Goal: Task Accomplishment & Management: Complete application form

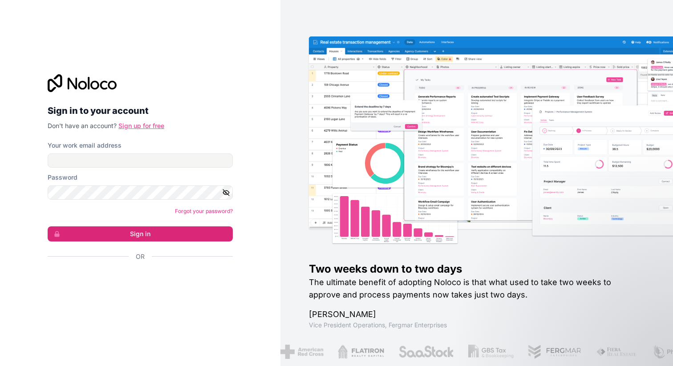
click at [141, 123] on link "Sign up for free" at bounding box center [141, 126] width 46 height 8
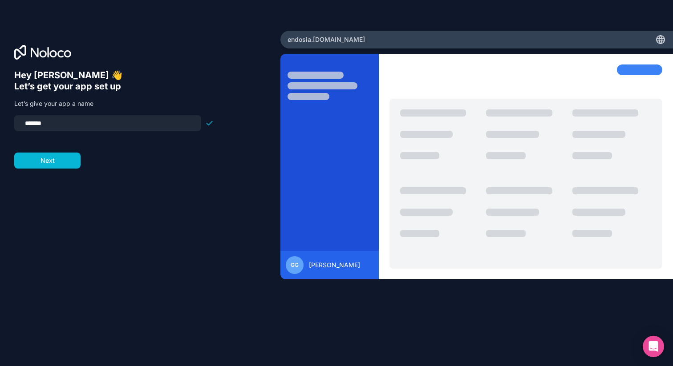
click at [105, 123] on input "*******" at bounding box center [108, 123] width 176 height 12
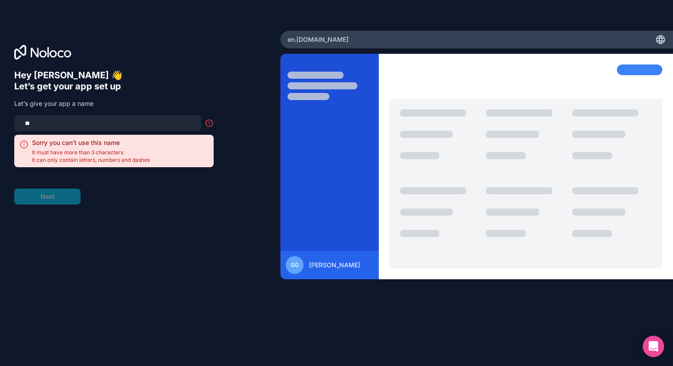
type input "*"
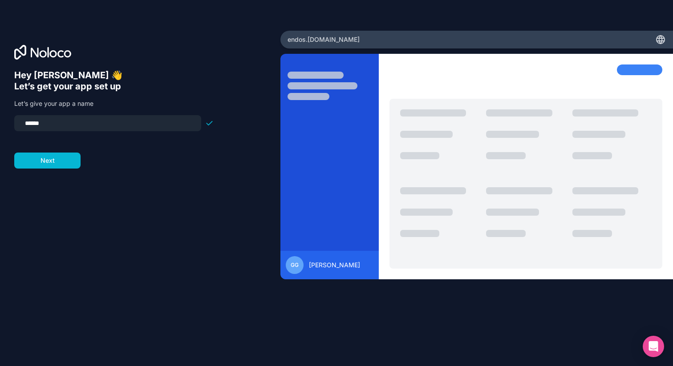
type input "*******"
click at [52, 163] on button "Next" at bounding box center [47, 161] width 66 height 16
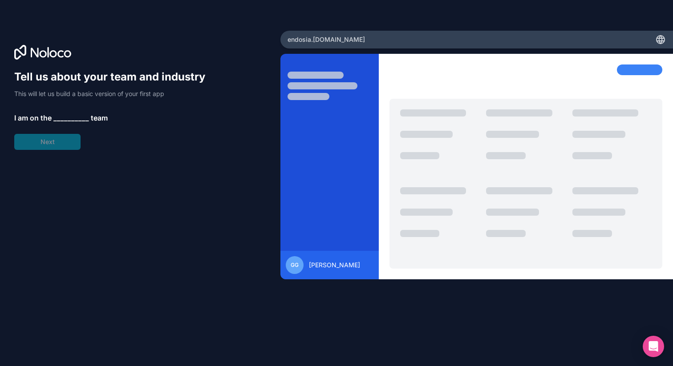
click at [64, 117] on span "__________" at bounding box center [71, 118] width 36 height 11
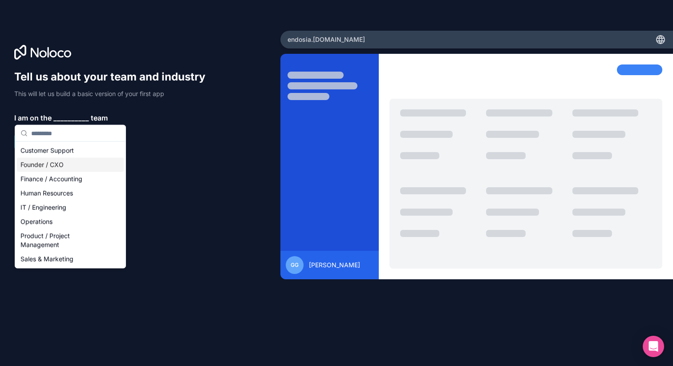
click at [58, 164] on div "Founder / CXO" at bounding box center [70, 165] width 107 height 14
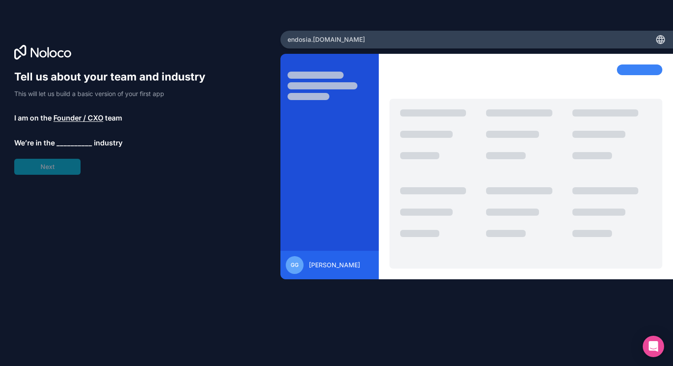
click at [69, 143] on span "__________" at bounding box center [74, 142] width 36 height 11
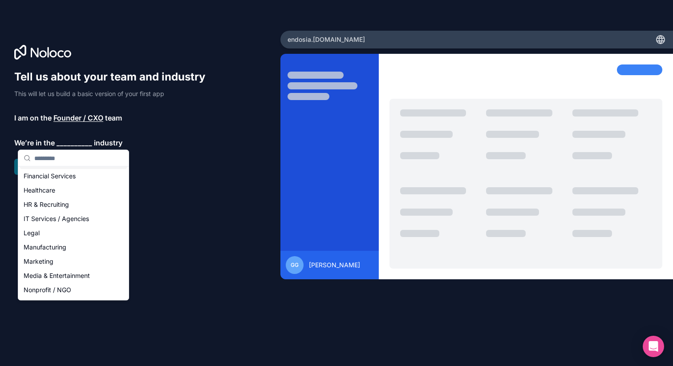
scroll to position [59, 0]
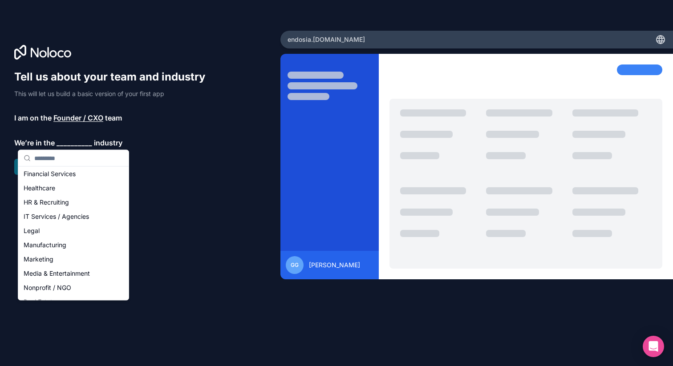
click at [68, 214] on div "IT Services / Agencies" at bounding box center [73, 217] width 107 height 14
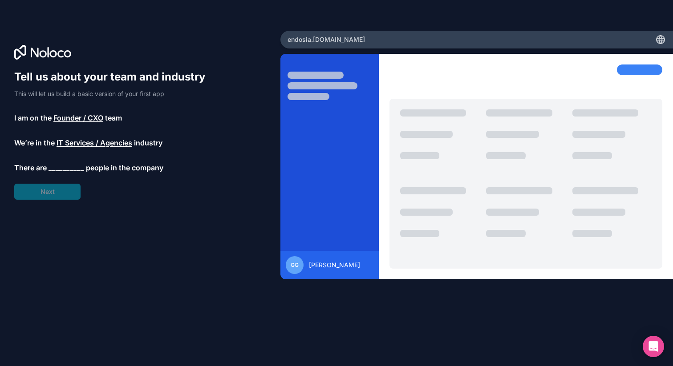
click at [75, 167] on span "__________" at bounding box center [66, 167] width 36 height 11
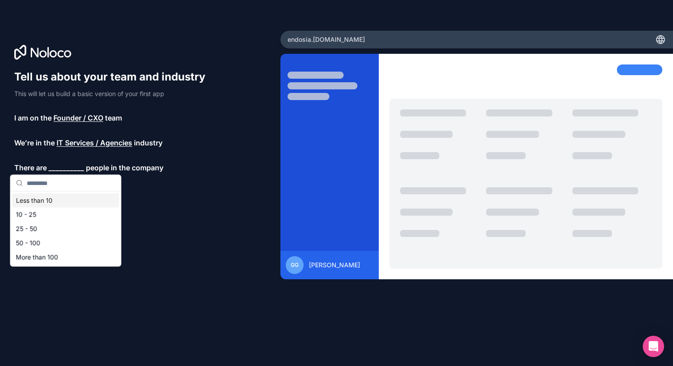
click at [52, 204] on div "Less than 10" at bounding box center [65, 201] width 107 height 14
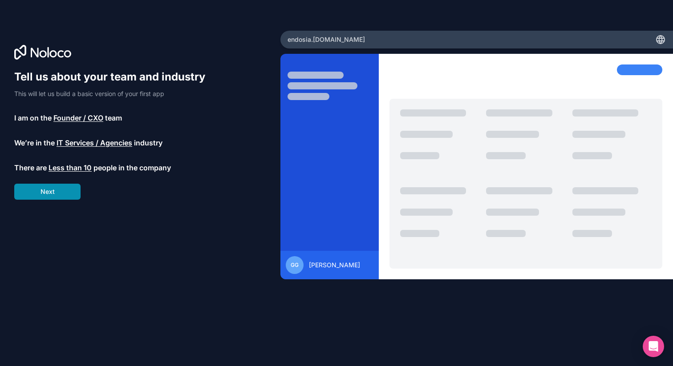
click at [67, 190] on button "Next" at bounding box center [47, 192] width 66 height 16
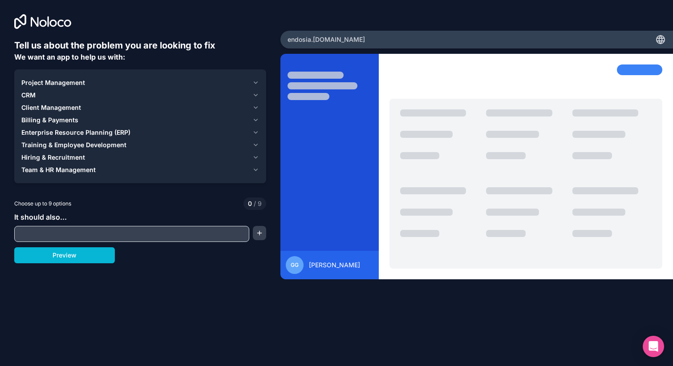
click at [89, 82] on div "Project Management" at bounding box center [134, 82] width 227 height 9
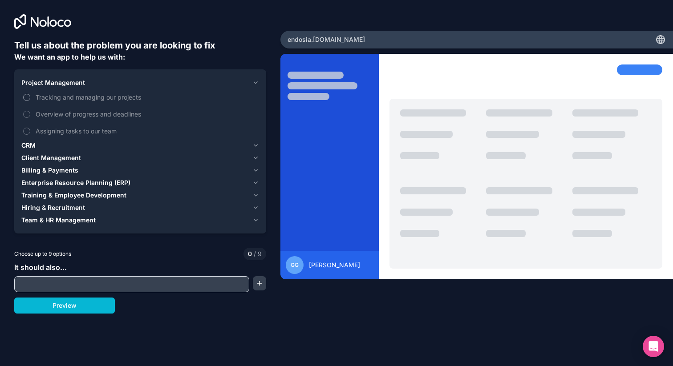
click at [78, 97] on span "Tracking and managing our projects" at bounding box center [147, 97] width 222 height 9
click at [30, 97] on button "Tracking and managing our projects" at bounding box center [26, 97] width 7 height 7
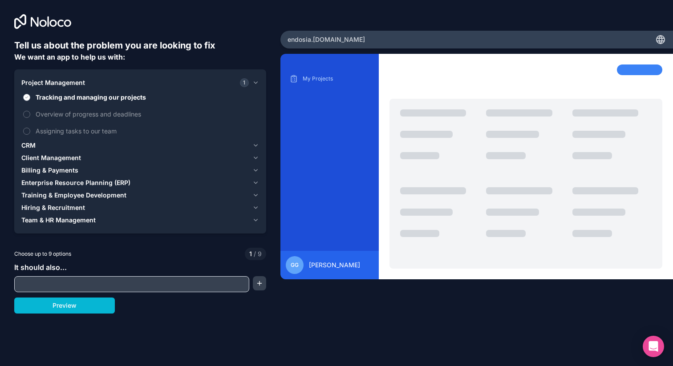
click at [79, 96] on span "Tracking and managing our projects" at bounding box center [147, 97] width 222 height 9
click at [30, 96] on button "Tracking and managing our projects" at bounding box center [26, 97] width 7 height 7
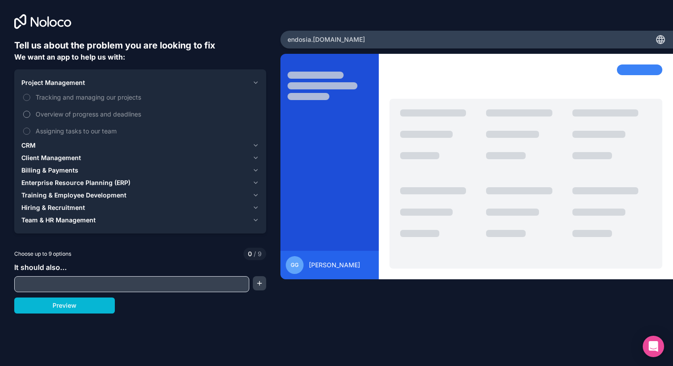
click at [77, 115] on span "Overview of progress and deadlines" at bounding box center [147, 113] width 222 height 9
click at [30, 115] on button "Overview of progress and deadlines" at bounding box center [26, 114] width 7 height 7
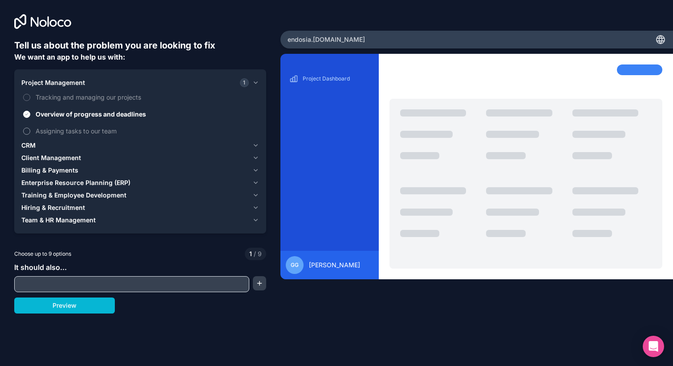
click at [73, 133] on span "Assigning tasks to our team" at bounding box center [147, 130] width 222 height 9
click at [30, 133] on button "Assigning tasks to our team" at bounding box center [26, 131] width 7 height 7
click at [91, 94] on span "Tracking and managing our projects" at bounding box center [147, 97] width 222 height 9
click at [30, 94] on button "Tracking and managing our projects" at bounding box center [26, 97] width 7 height 7
click at [63, 141] on div "CRM" at bounding box center [134, 145] width 227 height 9
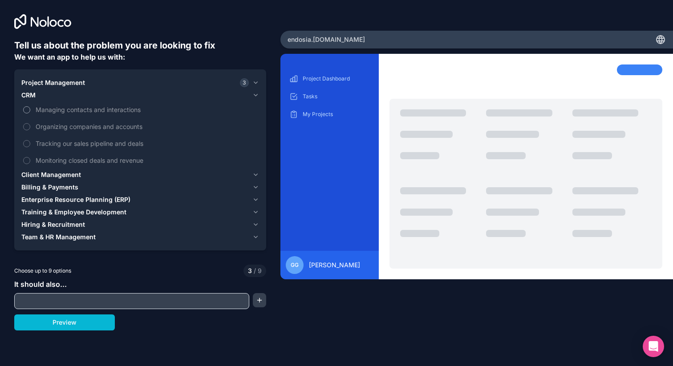
click at [70, 109] on span "Managing contacts and interactions" at bounding box center [147, 109] width 222 height 9
click at [30, 109] on button "Managing contacts and interactions" at bounding box center [26, 109] width 7 height 7
click at [66, 122] on span "Organizing companies and accounts" at bounding box center [147, 126] width 222 height 9
click at [30, 123] on button "Organizing companies and accounts" at bounding box center [26, 126] width 7 height 7
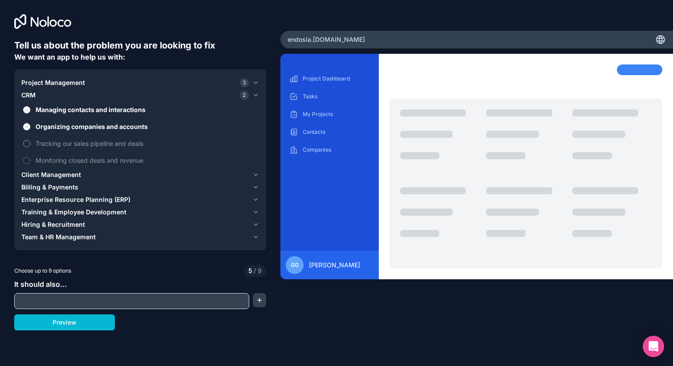
click at [61, 147] on span "Tracking our sales pipeline and deals" at bounding box center [147, 143] width 222 height 9
click at [30, 147] on button "Tracking our sales pipeline and deals" at bounding box center [26, 143] width 7 height 7
click at [60, 161] on span "Monitoring closed deals and revenue" at bounding box center [147, 160] width 222 height 9
click at [30, 161] on button "Monitoring closed deals and revenue" at bounding box center [26, 160] width 7 height 7
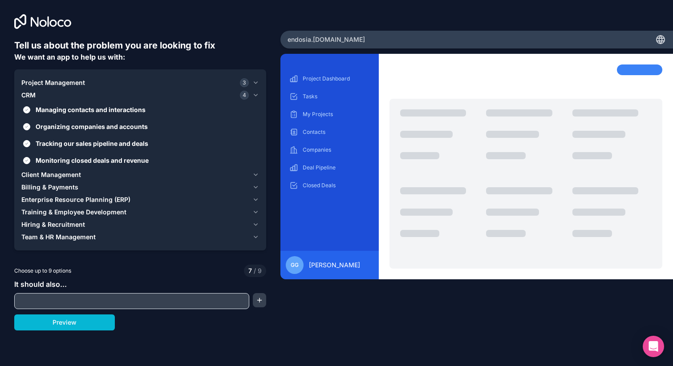
click at [58, 173] on span "Client Management" at bounding box center [51, 174] width 60 height 9
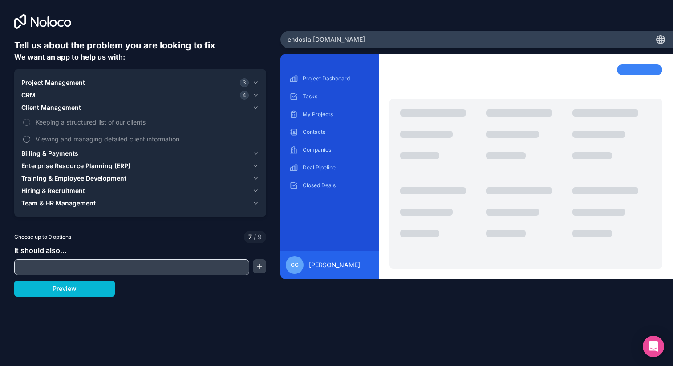
click at [62, 144] on label "Viewing and managing detailed client information" at bounding box center [140, 139] width 238 height 16
click at [30, 143] on button "Viewing and managing detailed client information" at bounding box center [26, 139] width 7 height 7
click at [74, 124] on span "Keeping a structured list of our clients" at bounding box center [147, 121] width 222 height 9
click at [30, 124] on button "Keeping a structured list of our clients" at bounding box center [26, 122] width 7 height 7
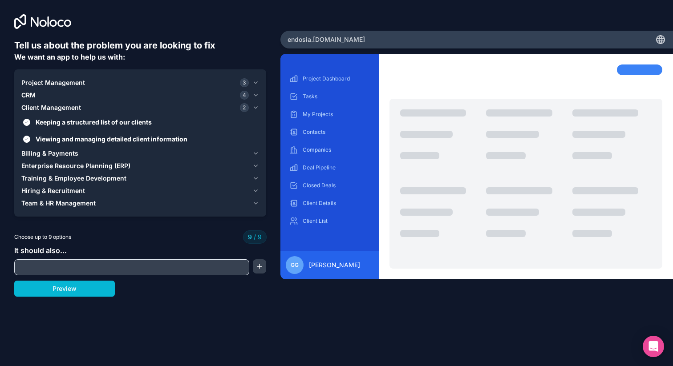
click at [59, 153] on span "Billing & Payments" at bounding box center [49, 153] width 57 height 9
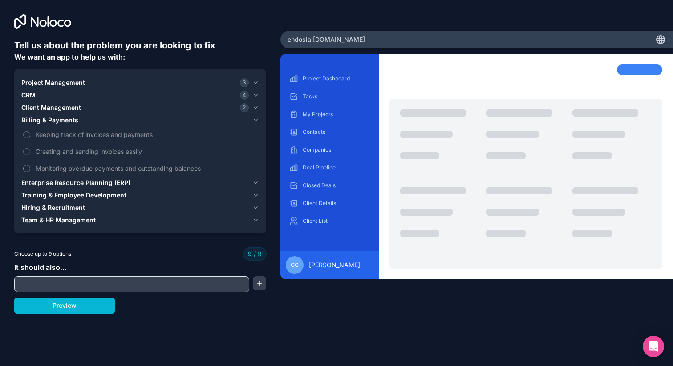
click at [48, 167] on span "Monitoring overdue payments and outstanding balances" at bounding box center [147, 168] width 222 height 9
click at [59, 150] on span "Creating and sending invoices easily" at bounding box center [147, 151] width 222 height 9
click at [61, 139] on span "Keeping track of invoices and payments" at bounding box center [147, 134] width 222 height 9
click at [46, 153] on span "Creating and sending invoices easily" at bounding box center [147, 151] width 222 height 9
click at [23, 146] on label "Creating and sending invoices easily" at bounding box center [140, 151] width 238 height 16
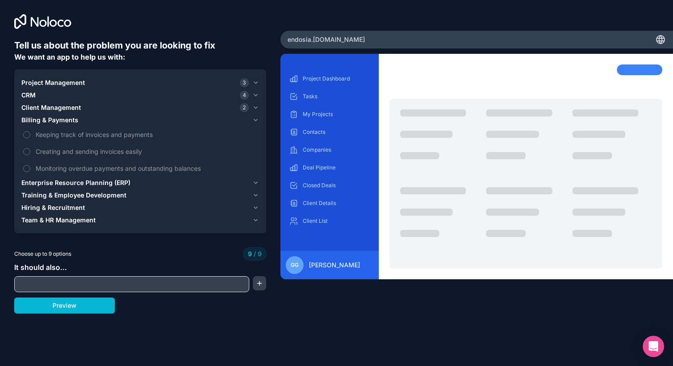
click at [58, 200] on button "Training & Employee Development" at bounding box center [140, 195] width 238 height 12
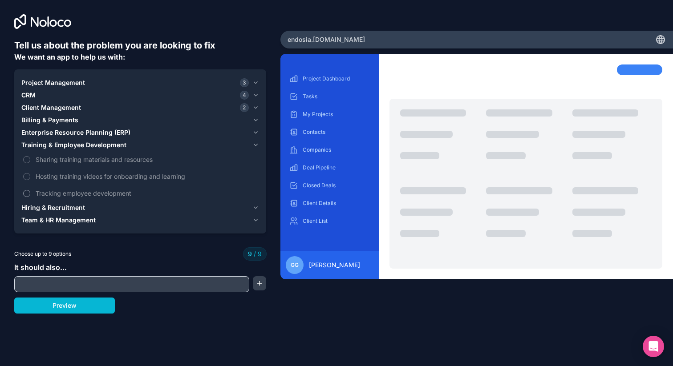
click at [54, 192] on span "Tracking employee development" at bounding box center [147, 193] width 222 height 9
click at [26, 202] on button "Hiring & Recruitment" at bounding box center [140, 208] width 238 height 12
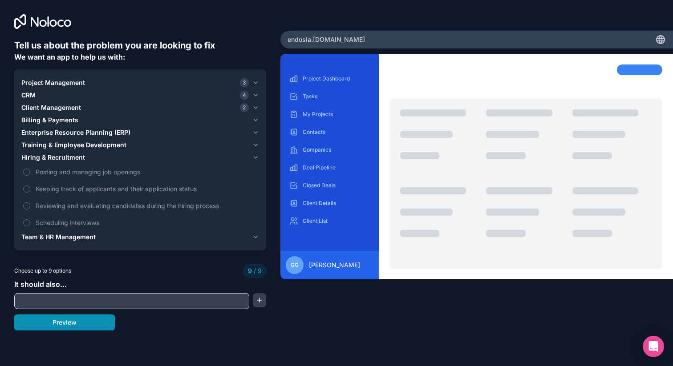
click at [54, 322] on button "Preview" at bounding box center [64, 323] width 101 height 16
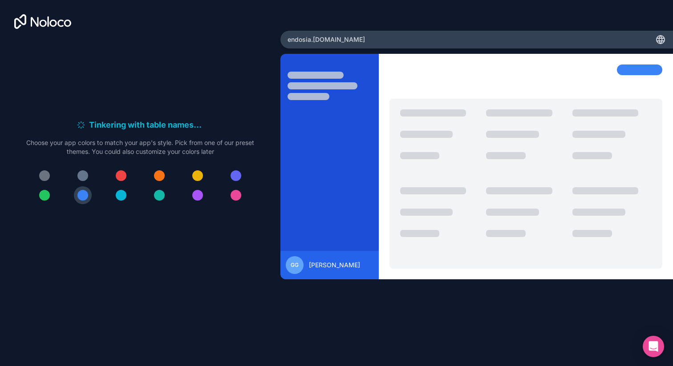
click at [198, 198] on div at bounding box center [197, 195] width 11 height 11
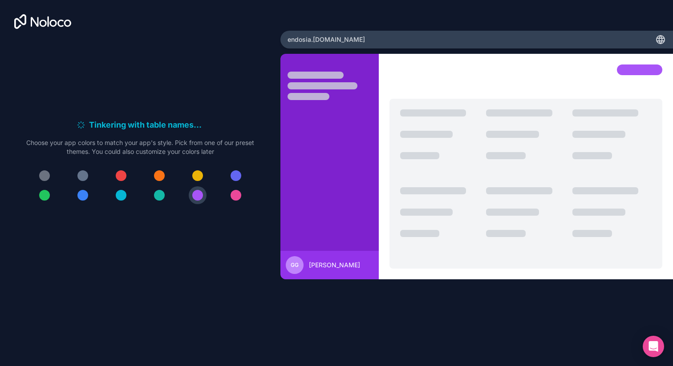
click at [88, 198] on button at bounding box center [83, 195] width 18 height 18
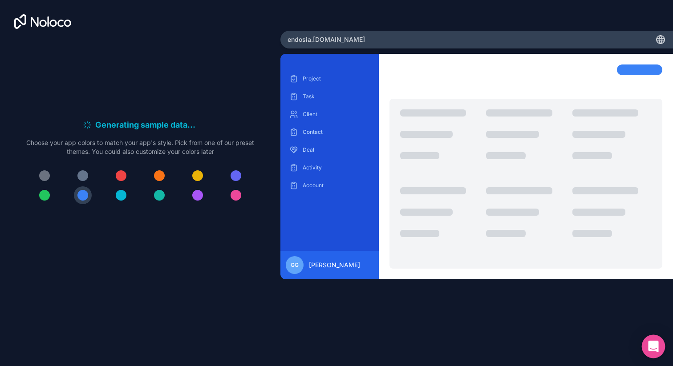
click at [651, 346] on icon "Open Intercom Messenger" at bounding box center [653, 347] width 10 height 12
click at [375, 37] on div "endosia .[DOMAIN_NAME]" at bounding box center [476, 40] width 392 height 18
click at [318, 266] on span "[PERSON_NAME]" at bounding box center [334, 265] width 51 height 9
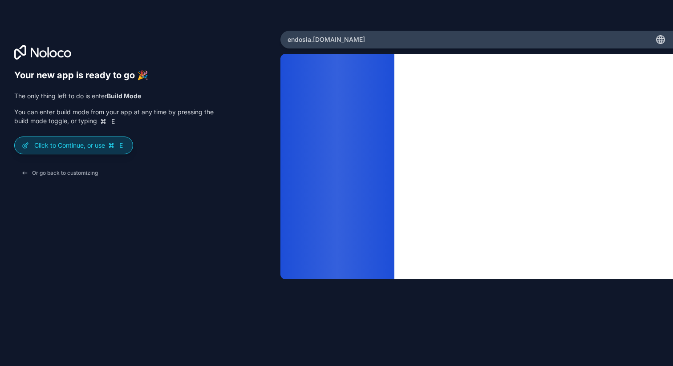
click at [88, 145] on p "Click to Continue, or use E" at bounding box center [79, 145] width 91 height 9
